Goal: Information Seeking & Learning: Learn about a topic

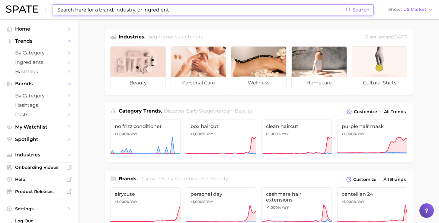
click at [95, 11] on input at bounding box center [201, 10] width 289 height 10
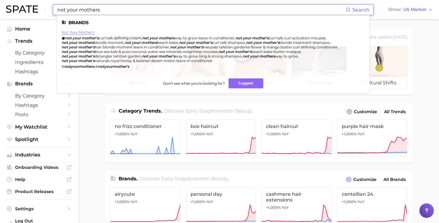
type input "not your mothers"
click at [78, 33] on link "not your mother's" at bounding box center [78, 32] width 33 height 5
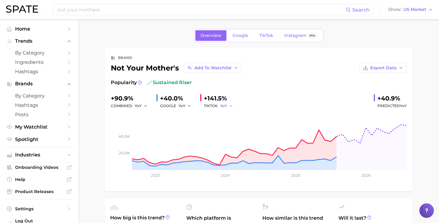
click at [222, 107] on span "YoY" at bounding box center [223, 105] width 7 height 5
click at [230, 134] on button "MoM" at bounding box center [253, 137] width 66 height 11
click at [137, 105] on span "YoY" at bounding box center [138, 105] width 7 height 5
click at [144, 135] on span "MoM" at bounding box center [143, 136] width 11 height 5
click at [262, 35] on span "TikTok" at bounding box center [267, 35] width 14 height 5
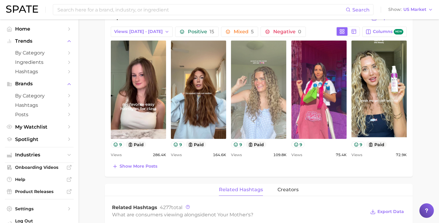
scroll to position [272, 0]
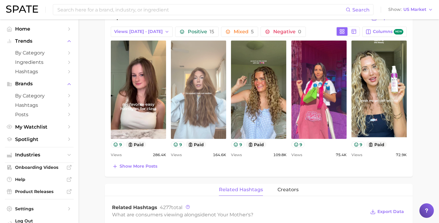
click at [194, 76] on link "view post on TikTok" at bounding box center [198, 89] width 55 height 98
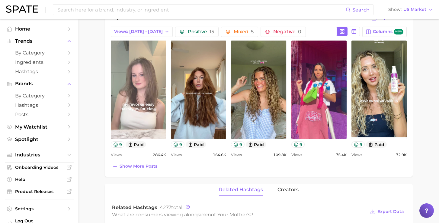
click at [144, 84] on link "view post on TikTok" at bounding box center [138, 89] width 55 height 98
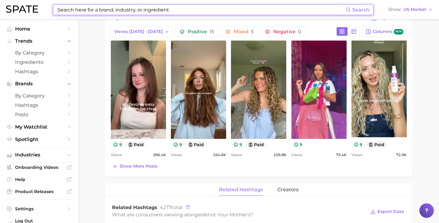
click at [146, 9] on input at bounding box center [201, 10] width 289 height 10
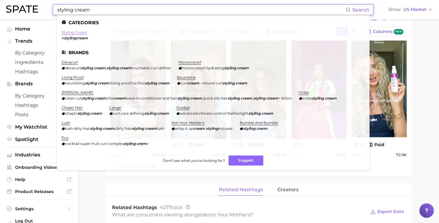
type input "styling cream"
click at [76, 31] on link "styling cream" at bounding box center [75, 32] width 26 height 5
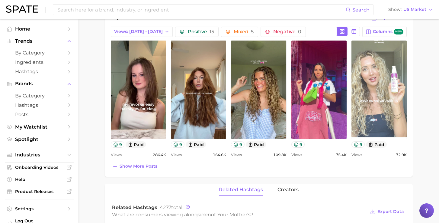
scroll to position [264, 0]
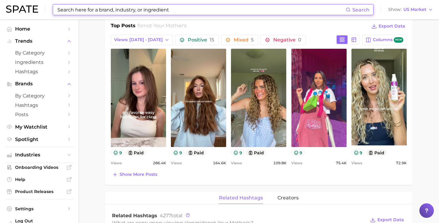
click at [186, 12] on input at bounding box center [201, 10] width 289 height 10
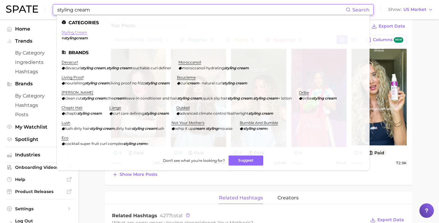
type input "styling cream"
click at [76, 31] on link "styling cream" at bounding box center [75, 32] width 26 height 5
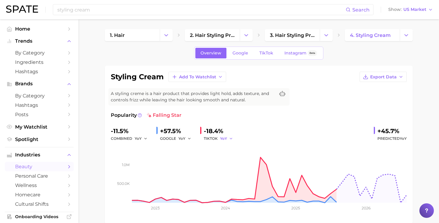
click at [229, 138] on icon "button" at bounding box center [231, 138] width 4 height 4
click at [233, 168] on button "MoM" at bounding box center [253, 169] width 66 height 11
click at [139, 140] on span "YoY" at bounding box center [138, 138] width 7 height 5
click at [146, 168] on span "MoM" at bounding box center [143, 169] width 11 height 5
click at [267, 50] on span "TikTok" at bounding box center [267, 52] width 14 height 5
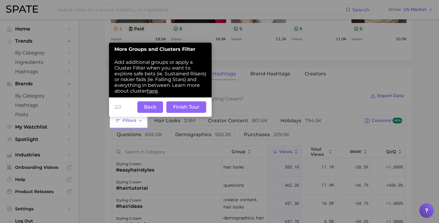
scroll to position [414, 0]
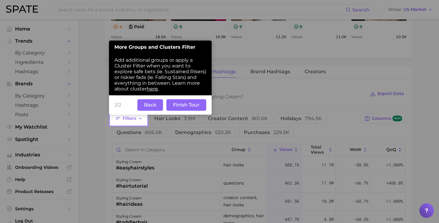
click at [178, 99] on button "Finish Tour" at bounding box center [187, 104] width 40 height 11
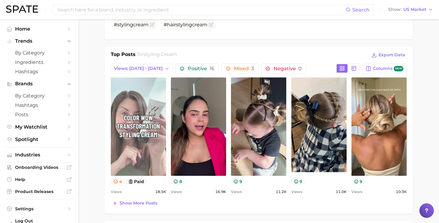
scroll to position [265, 0]
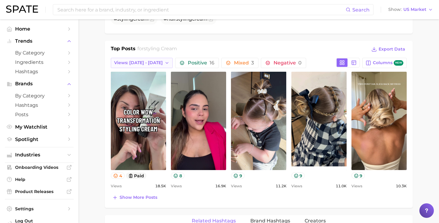
click at [145, 63] on span "Views: [DATE] - [DATE]" at bounding box center [138, 62] width 49 height 5
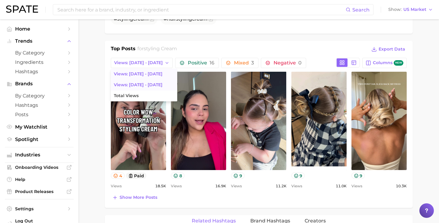
click at [144, 87] on span "Views: [DATE] - [DATE]" at bounding box center [138, 84] width 49 height 5
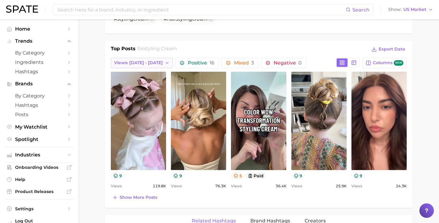
scroll to position [0, 0]
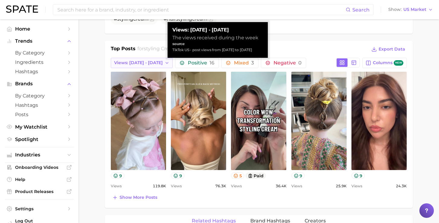
click at [149, 63] on span "Views: [DATE] - [DATE]" at bounding box center [138, 62] width 49 height 5
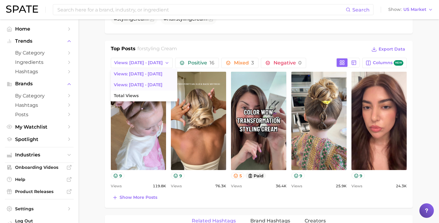
click at [144, 75] on span "Views: [DATE] - [DATE]" at bounding box center [138, 73] width 49 height 5
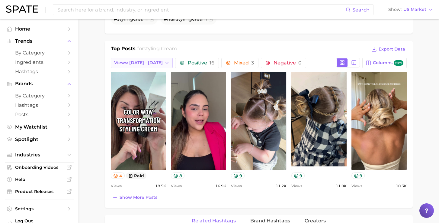
click at [149, 65] on button "Views: [DATE] - [DATE]" at bounding box center [142, 63] width 62 height 10
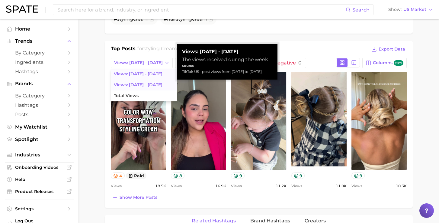
click at [149, 84] on span "Views: [DATE] - [DATE]" at bounding box center [138, 84] width 49 height 5
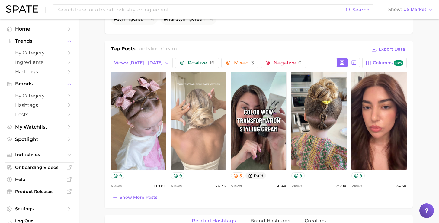
click at [193, 116] on link "view post on TikTok" at bounding box center [198, 121] width 55 height 98
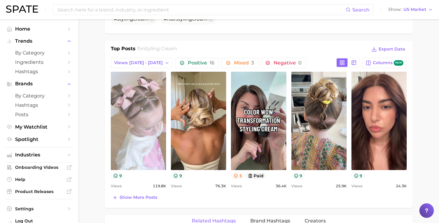
click at [141, 122] on link "view post on TikTok" at bounding box center [138, 121] width 55 height 98
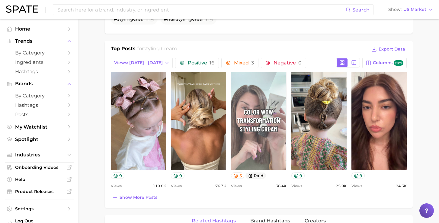
click at [250, 91] on link "view post on TikTok" at bounding box center [258, 121] width 55 height 98
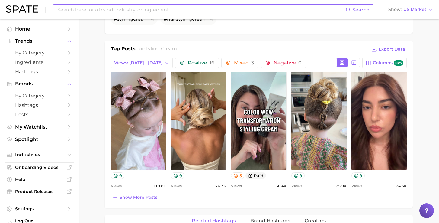
click at [201, 13] on input at bounding box center [201, 10] width 289 height 10
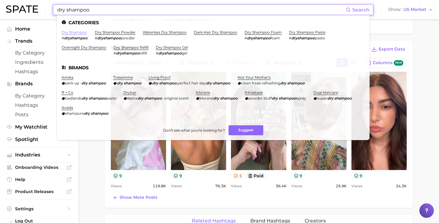
type input "dry shampoo"
click at [81, 33] on link "dry shampoo" at bounding box center [74, 32] width 25 height 5
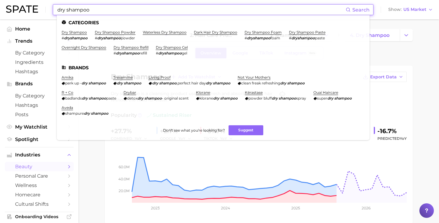
click at [100, 11] on input "dry shampoo" at bounding box center [201, 10] width 289 height 10
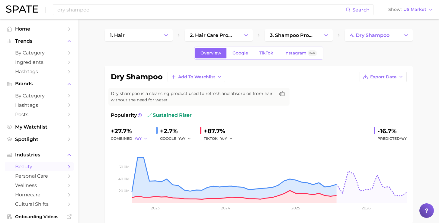
click at [137, 138] on span "YoY" at bounding box center [138, 138] width 7 height 5
click at [147, 168] on button "MoM" at bounding box center [168, 169] width 66 height 11
click at [264, 51] on span "TikTok" at bounding box center [267, 52] width 14 height 5
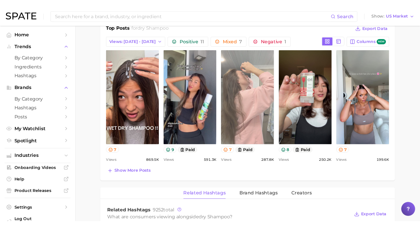
scroll to position [300, 0]
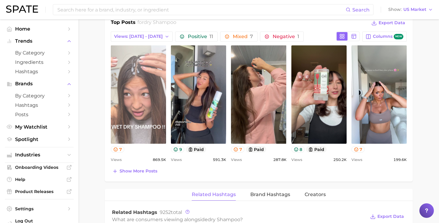
click at [141, 102] on link "view post on TikTok" at bounding box center [138, 94] width 55 height 98
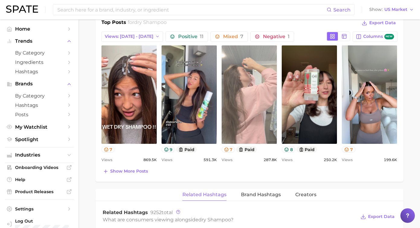
click at [243, 82] on link "view post on TikTok" at bounding box center [249, 94] width 55 height 98
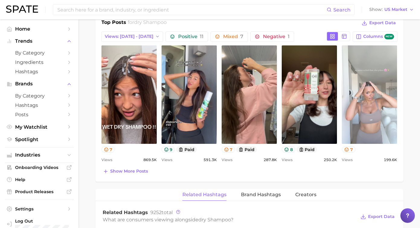
click at [361, 76] on link "view post on TikTok" at bounding box center [369, 94] width 55 height 98
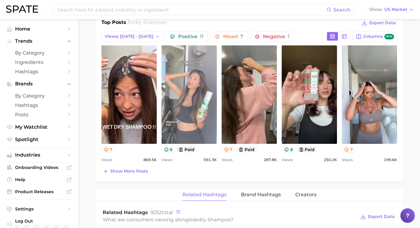
click at [192, 93] on link "view post on TikTok" at bounding box center [189, 94] width 55 height 98
